Goal: Task Accomplishment & Management: Manage account settings

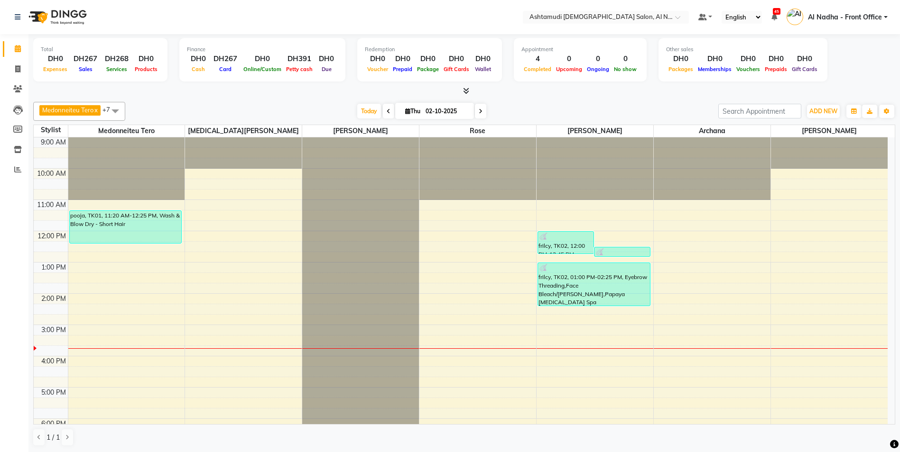
scroll to position [0, 0]
click at [399, 111] on span "[DATE]" at bounding box center [434, 110] width 79 height 16
click at [403, 111] on span "Thu" at bounding box center [413, 110] width 20 height 7
select select "10"
select select "2025"
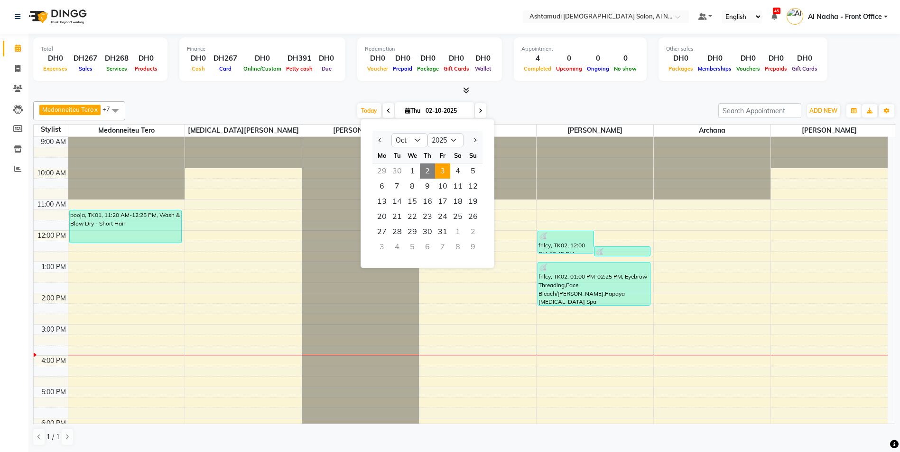
click at [448, 169] on span "3" at bounding box center [442, 171] width 15 height 15
type input "03-10-2025"
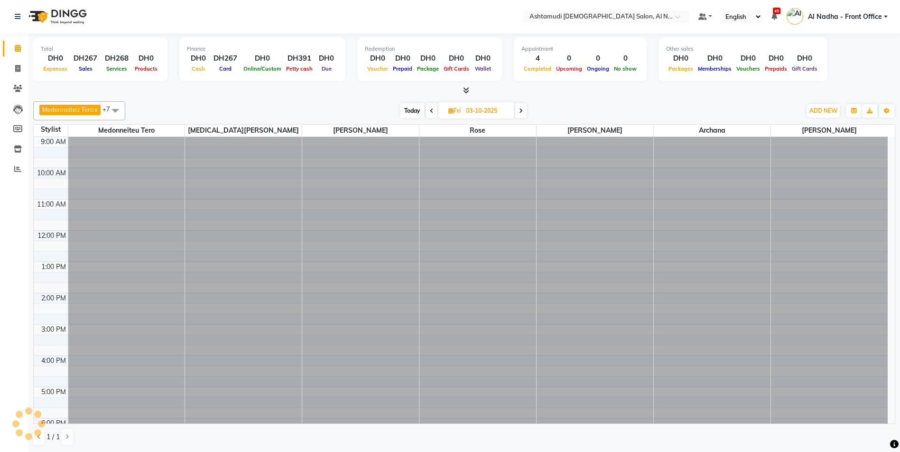
scroll to position [151, 0]
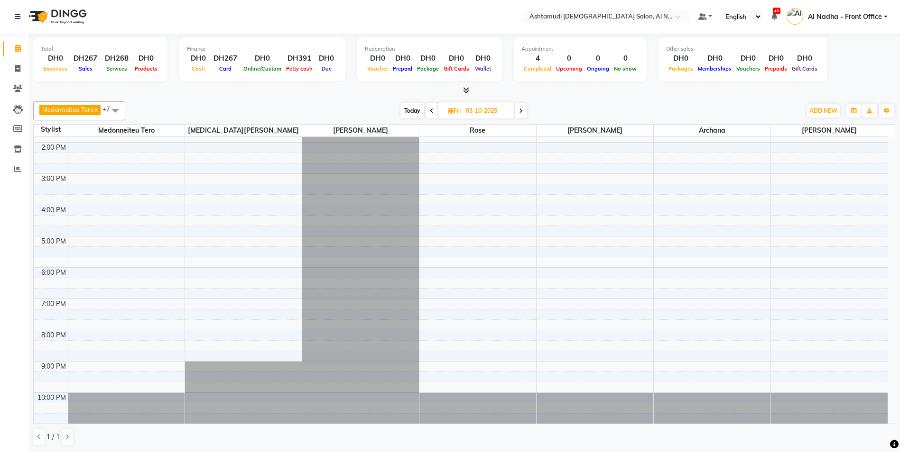
click at [450, 112] on icon at bounding box center [450, 111] width 5 height 6
select select "10"
select select "2025"
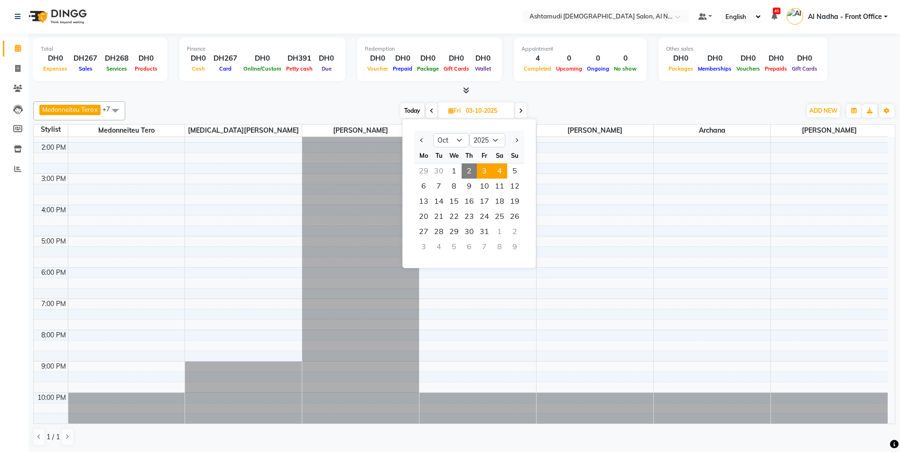
click at [503, 170] on span "4" at bounding box center [499, 171] width 15 height 15
type input "04-10-2025"
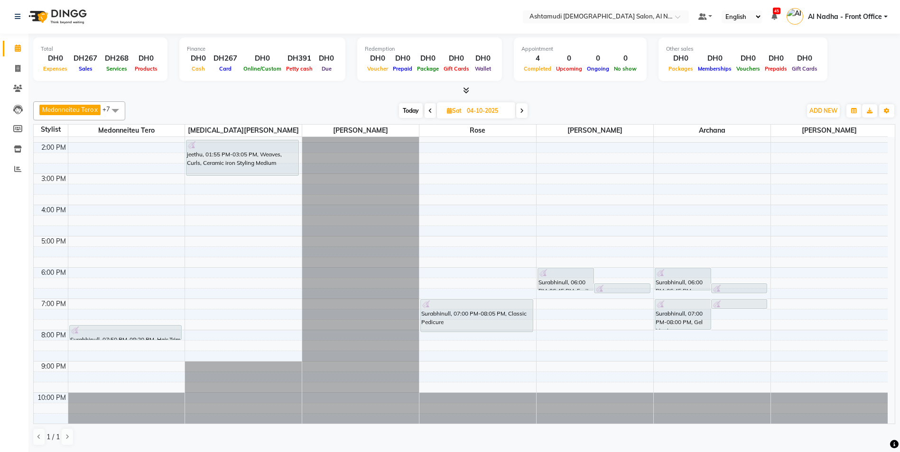
click at [462, 116] on span "[DATE]" at bounding box center [476, 110] width 78 height 16
click at [448, 111] on icon at bounding box center [449, 111] width 5 height 6
select select "10"
select select "2025"
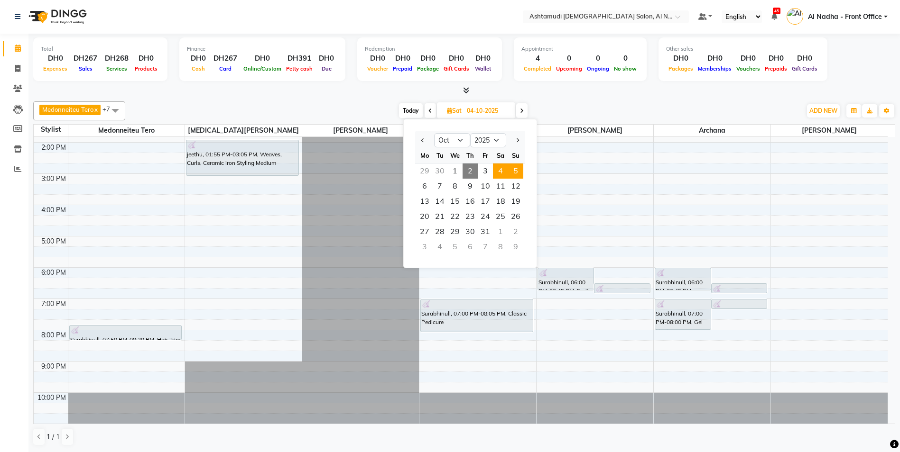
click at [516, 175] on span "5" at bounding box center [515, 171] width 15 height 15
type input "05-10-2025"
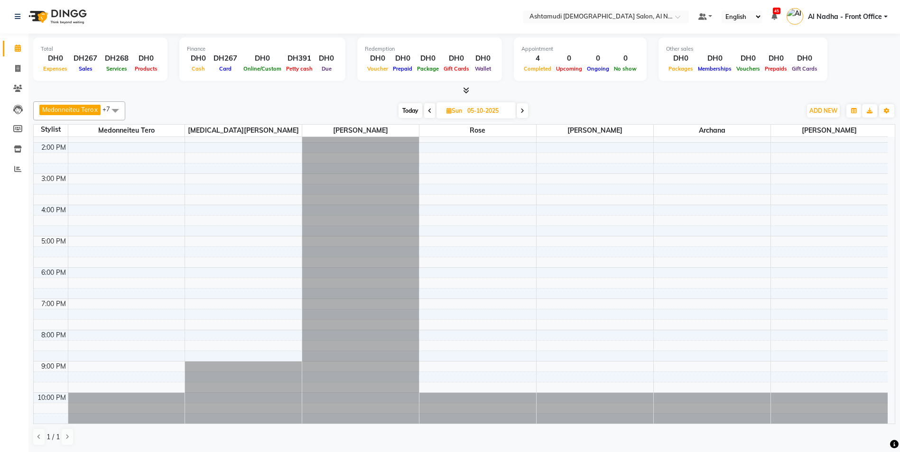
click at [462, 112] on span "Sun" at bounding box center [454, 110] width 20 height 7
select select "10"
select select "2025"
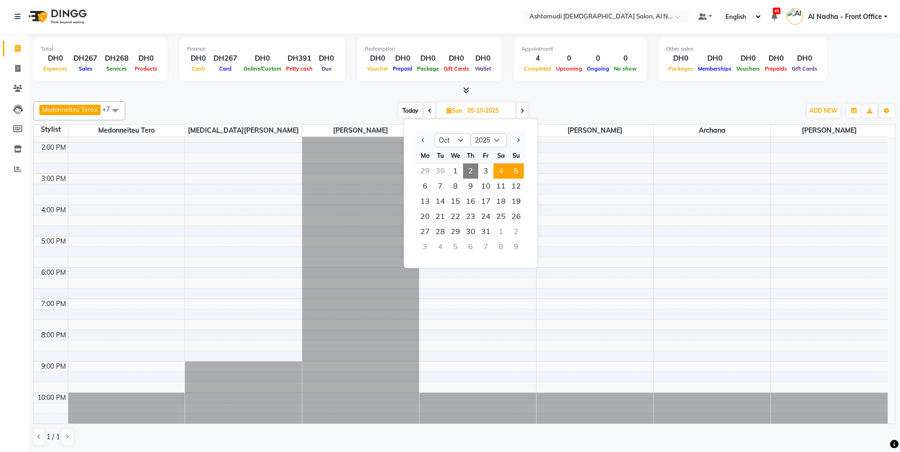
click at [499, 169] on span "4" at bounding box center [500, 171] width 15 height 15
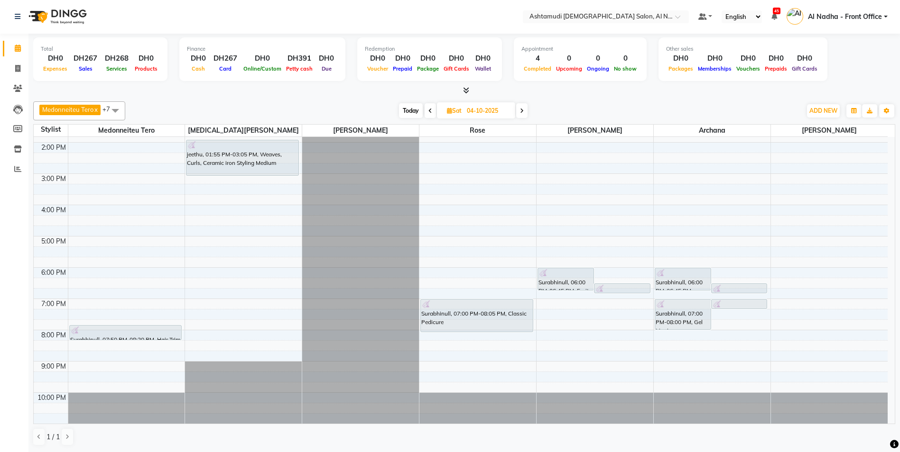
click at [404, 113] on span "Today" at bounding box center [411, 110] width 24 height 15
type input "02-10-2025"
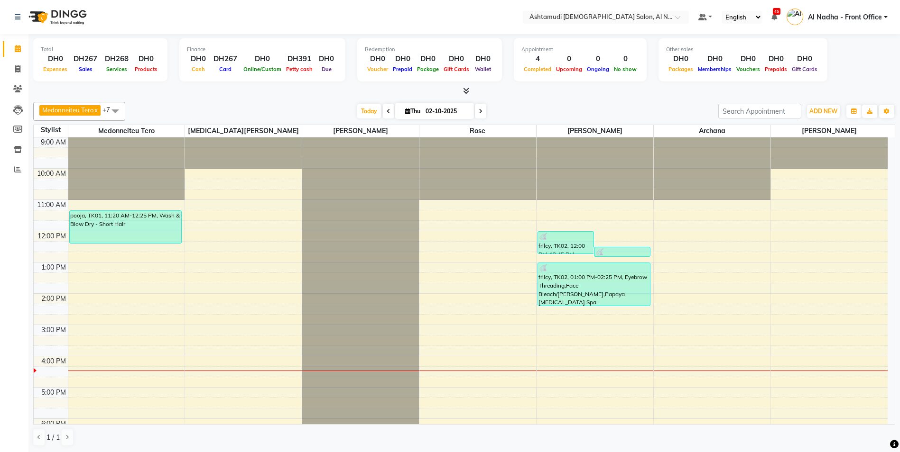
scroll to position [0, 0]
